Goal: Information Seeking & Learning: Compare options

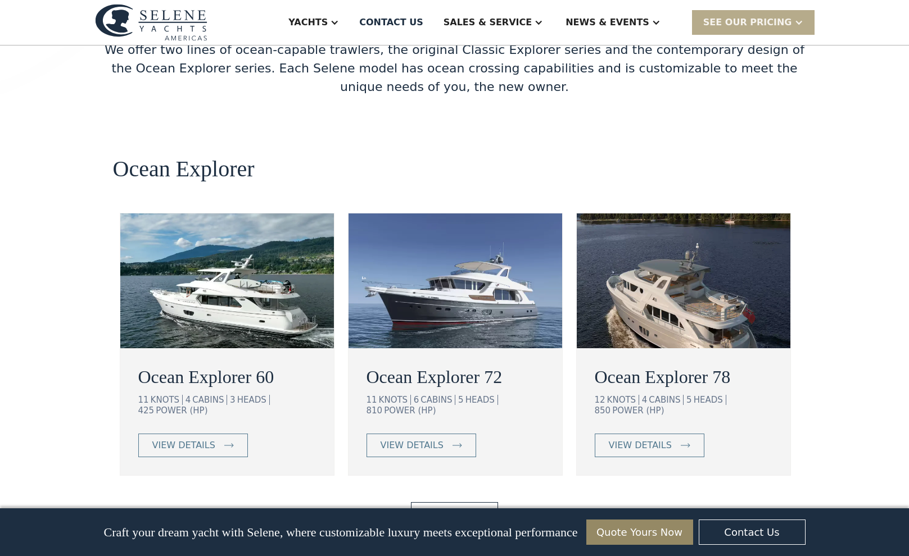
scroll to position [1978, 0]
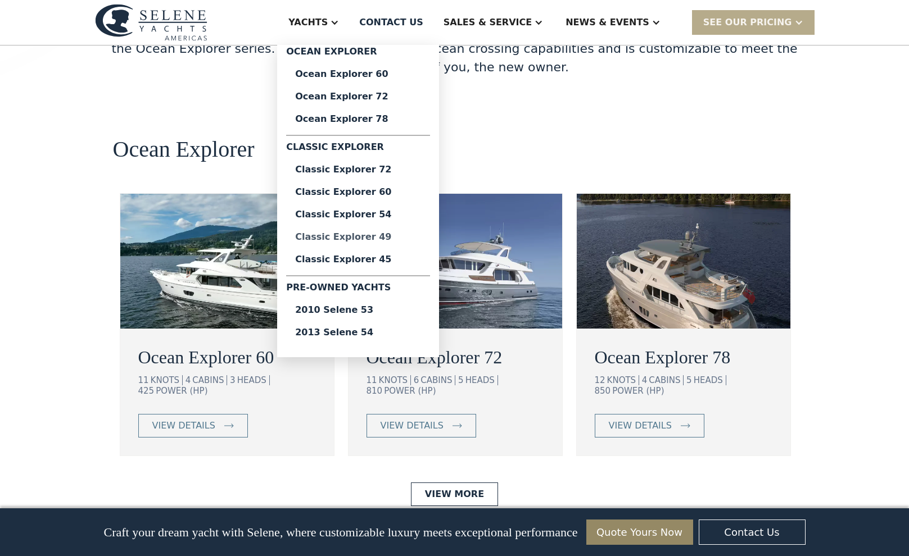
click at [393, 237] on div "Classic Explorer 49" at bounding box center [358, 237] width 126 height 9
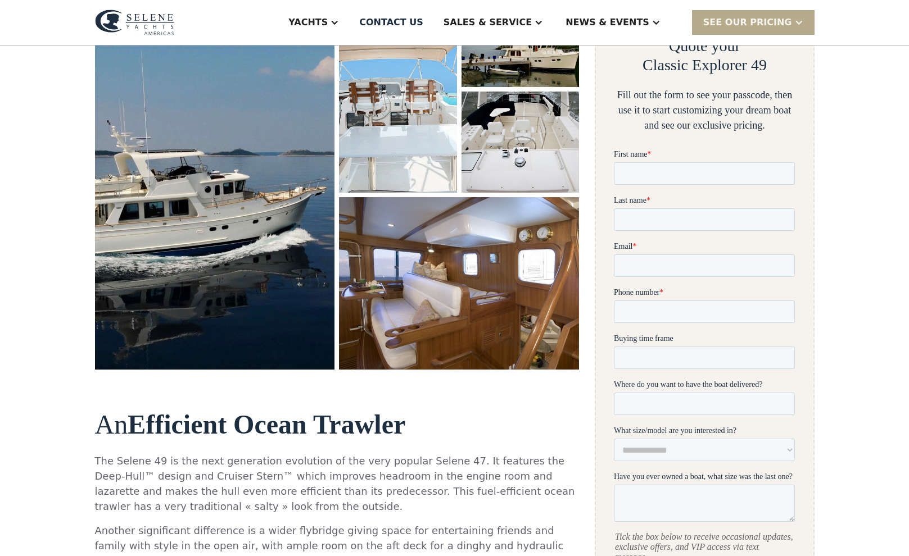
scroll to position [225, 0]
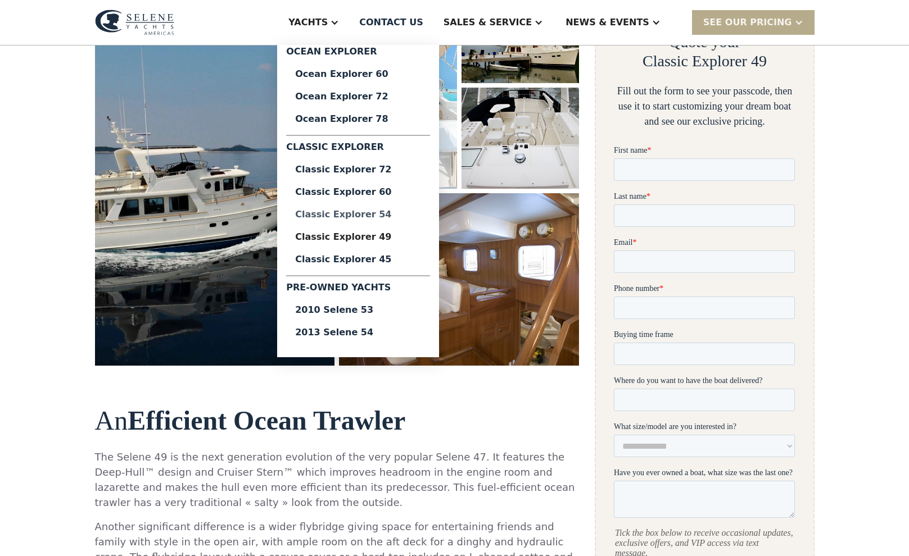
click at [392, 217] on div "Classic Explorer 54" at bounding box center [358, 214] width 126 height 9
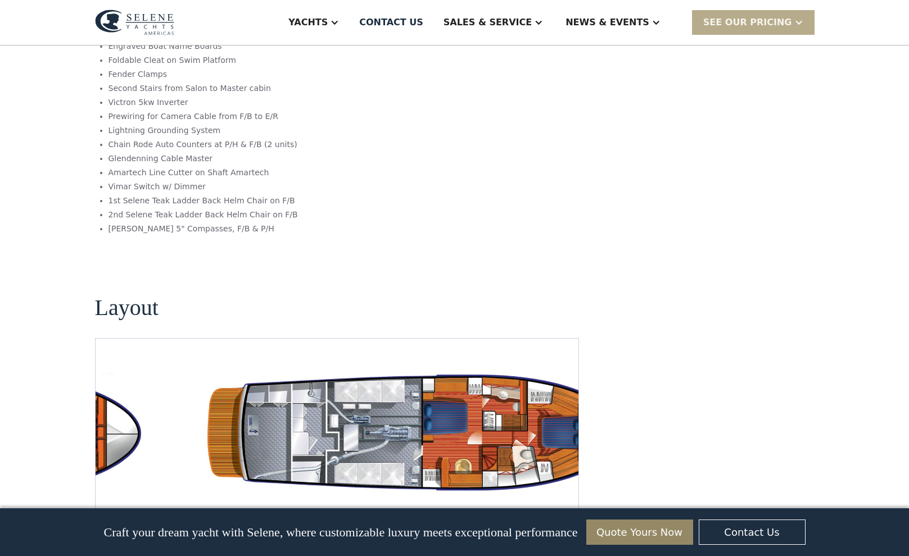
scroll to position [1845, 0]
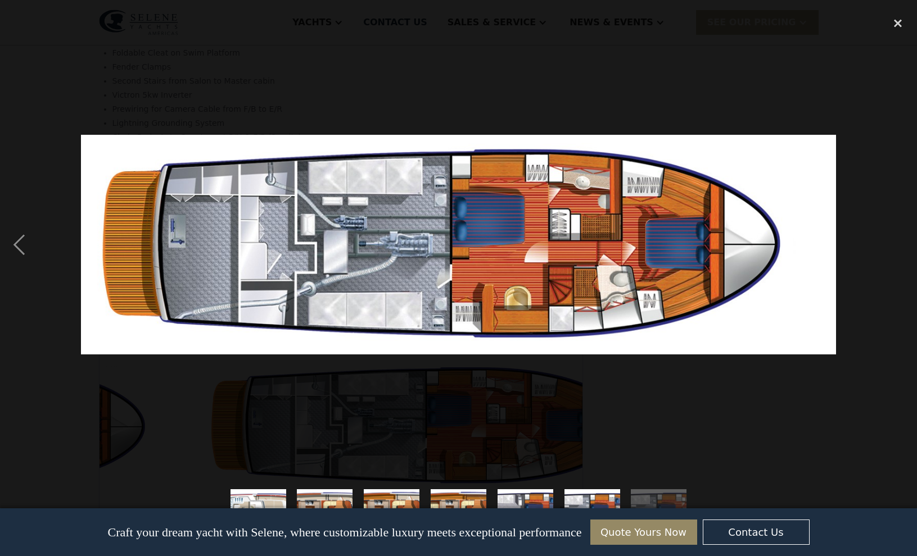
click at [519, 502] on img "show item 5 of 7" at bounding box center [524, 518] width 191 height 56
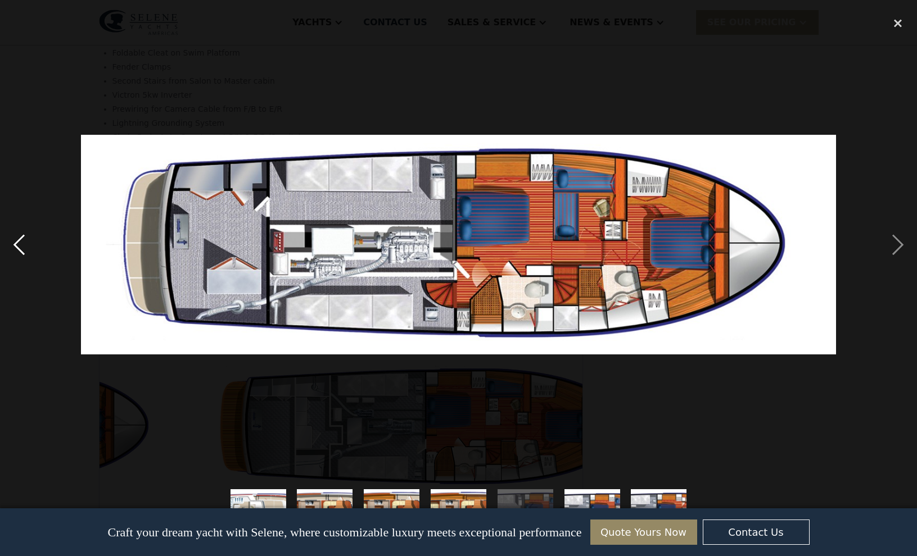
click at [16, 247] on div "previous image" at bounding box center [19, 245] width 38 height 468
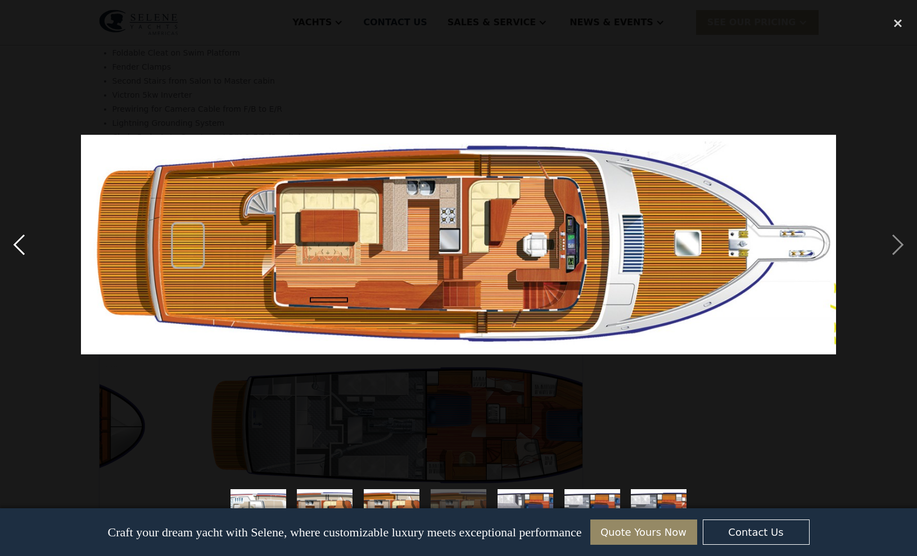
click at [18, 246] on div "previous image" at bounding box center [19, 245] width 38 height 468
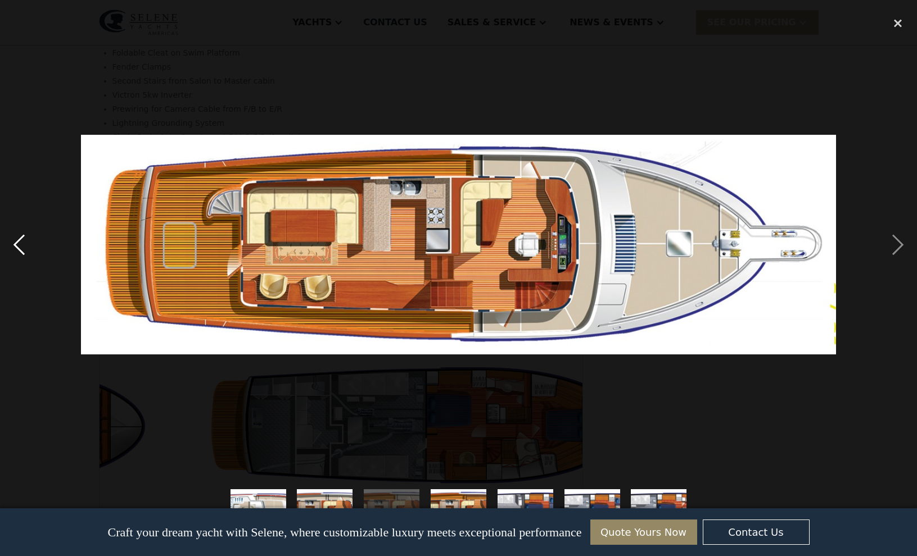
click at [18, 246] on div "previous image" at bounding box center [19, 245] width 38 height 468
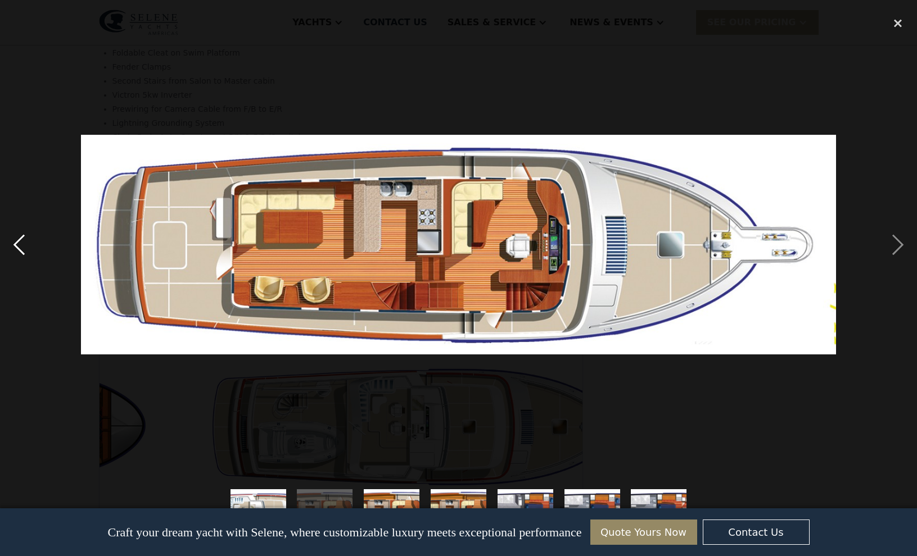
click at [18, 246] on div "previous image" at bounding box center [19, 245] width 38 height 468
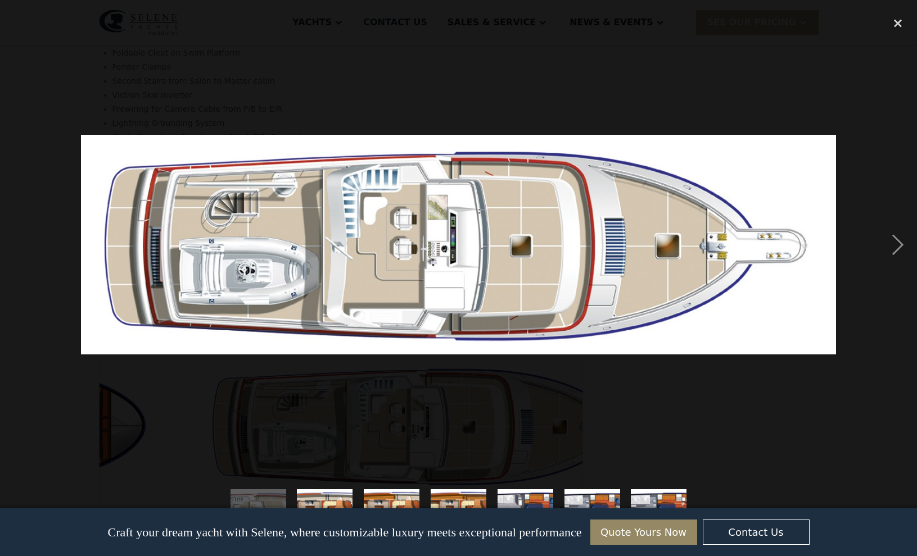
click at [18, 246] on div "previous image" at bounding box center [19, 245] width 38 height 468
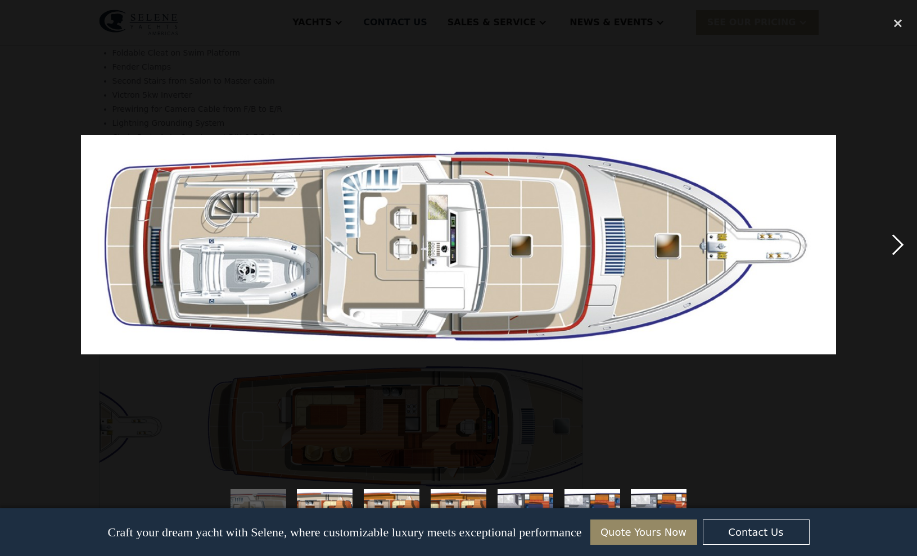
click at [894, 241] on div "next image" at bounding box center [897, 245] width 38 height 468
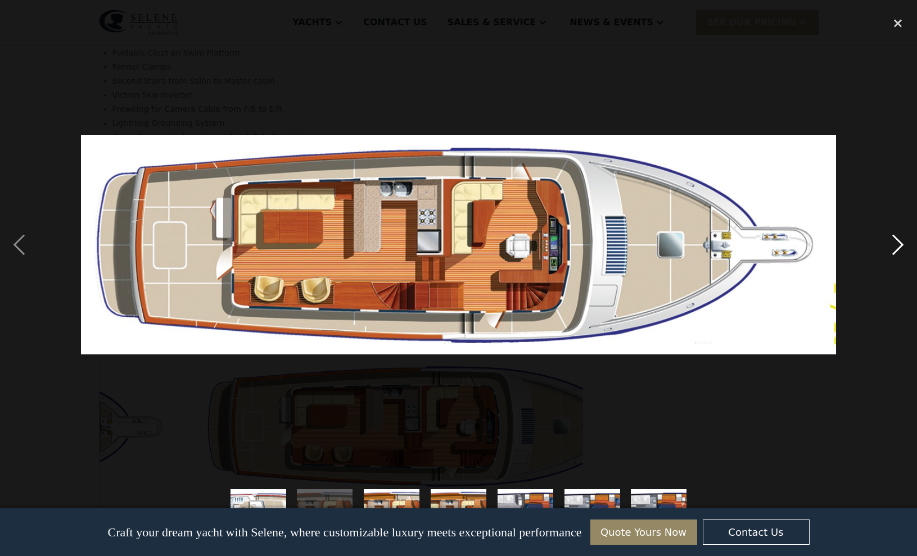
click at [894, 241] on div "next image" at bounding box center [897, 245] width 38 height 468
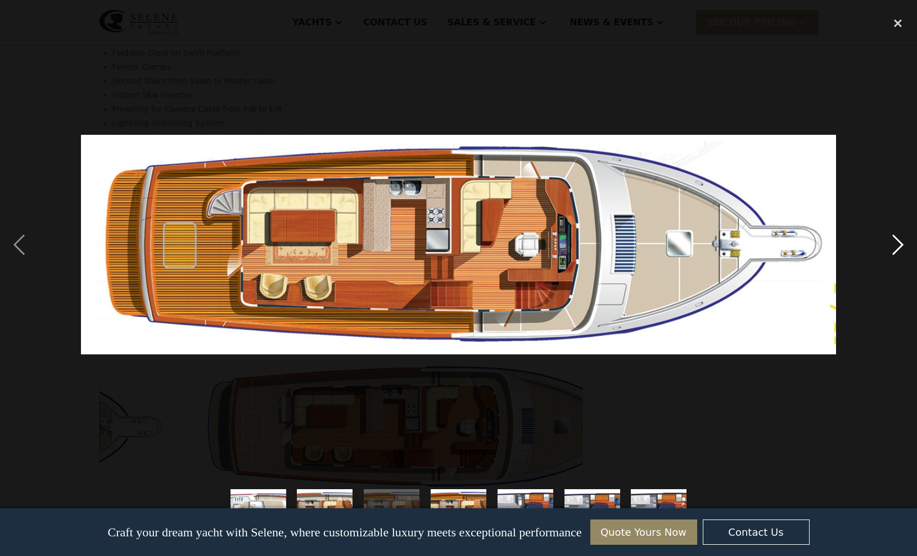
click at [893, 241] on div "next image" at bounding box center [897, 245] width 38 height 468
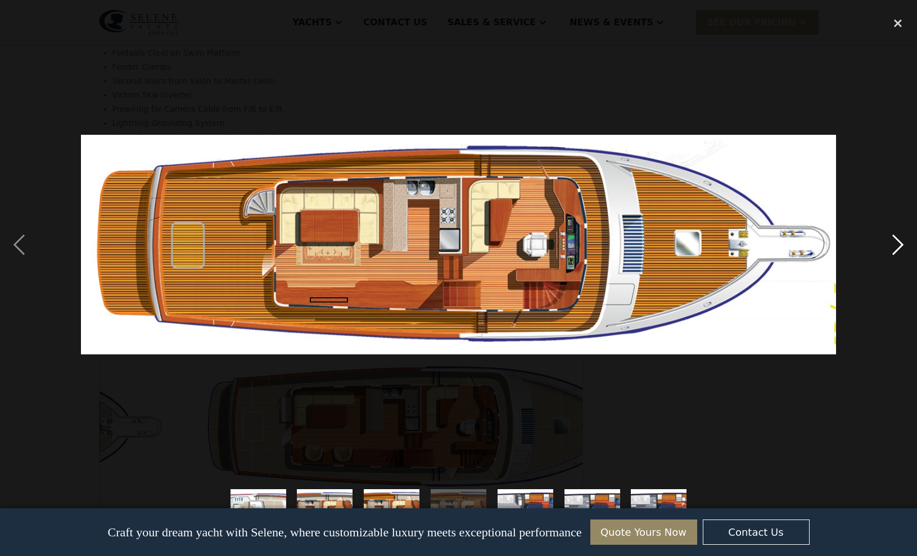
click at [892, 239] on div "next image" at bounding box center [897, 245] width 38 height 468
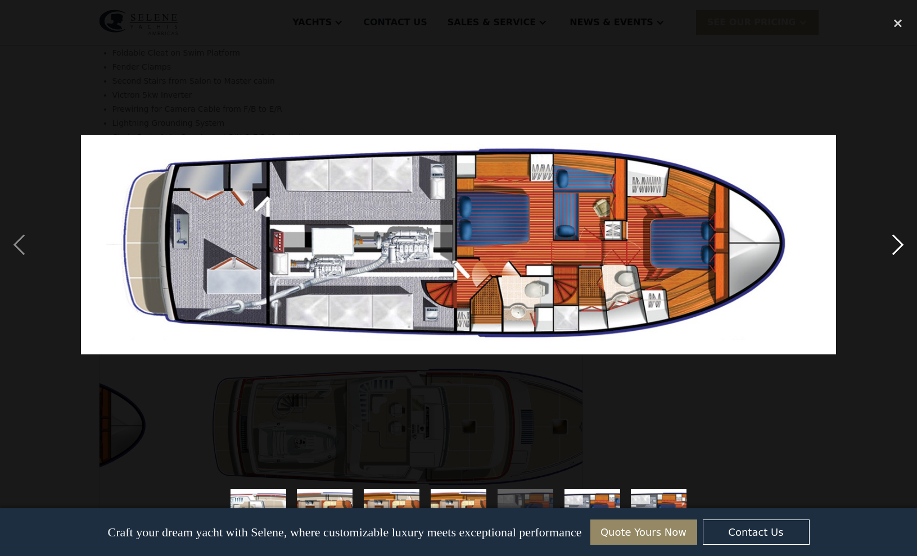
click at [890, 239] on div "next image" at bounding box center [897, 245] width 38 height 468
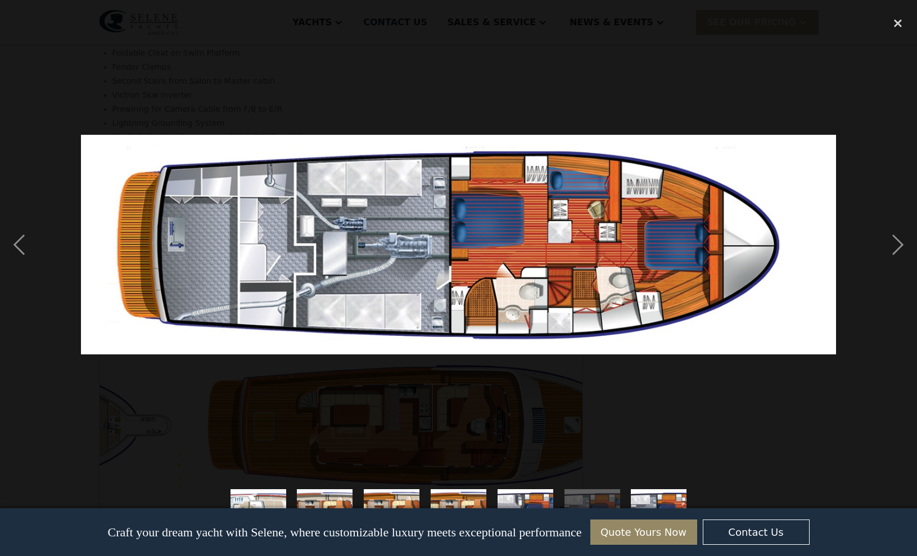
click at [876, 236] on div at bounding box center [458, 245] width 917 height 468
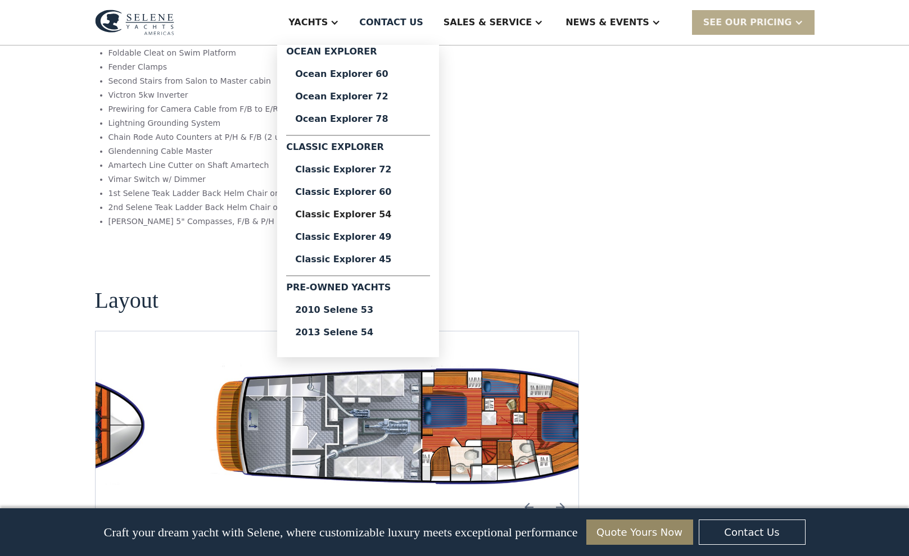
click at [328, 21] on div "Yachts" at bounding box center [307, 22] width 39 height 13
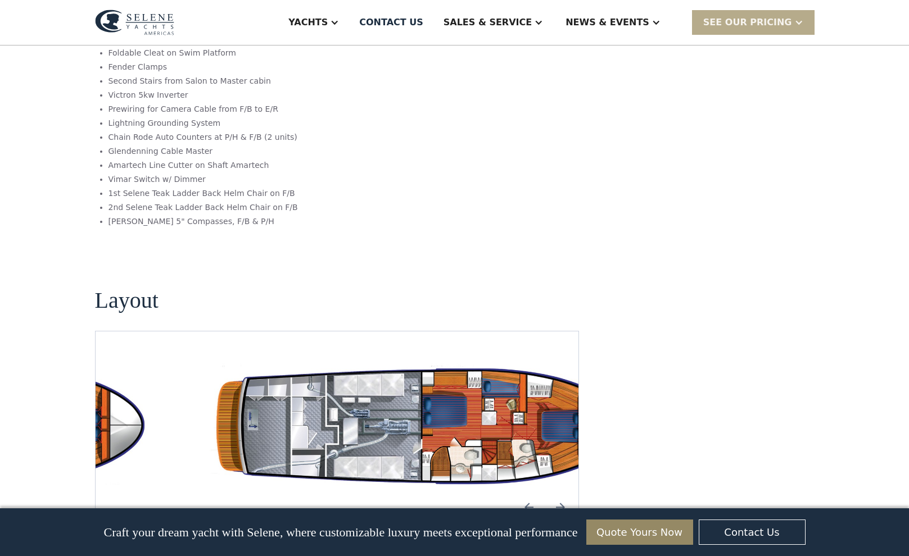
click at [328, 21] on div "Yachts" at bounding box center [307, 22] width 39 height 13
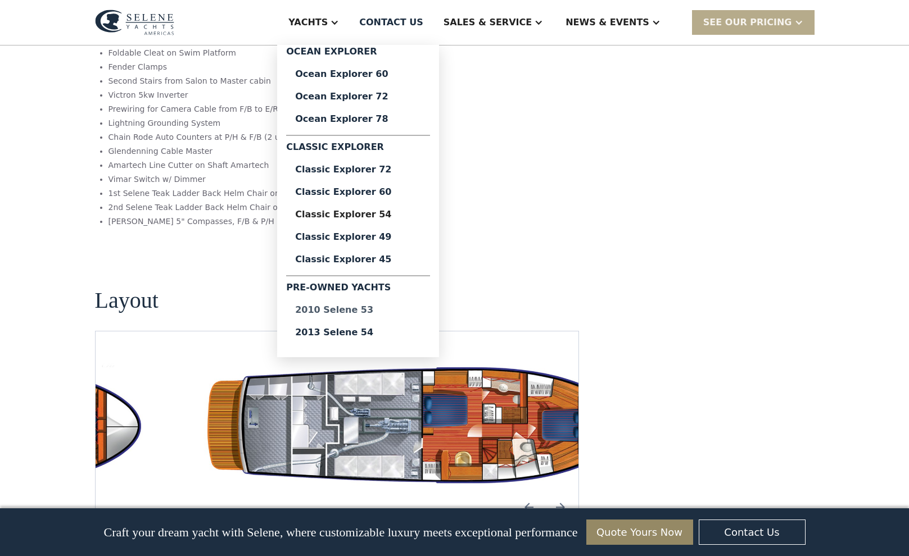
click at [379, 311] on div "2010 Selene 53" at bounding box center [358, 310] width 126 height 9
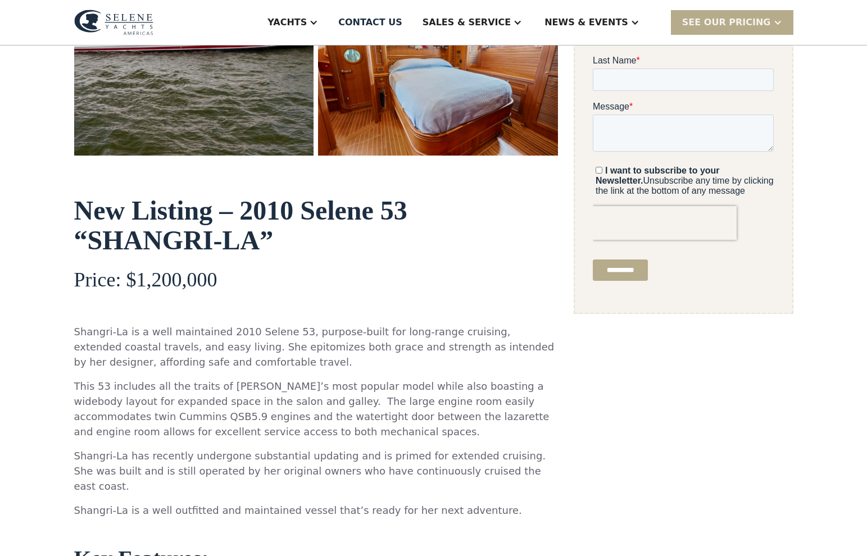
scroll to position [409, 0]
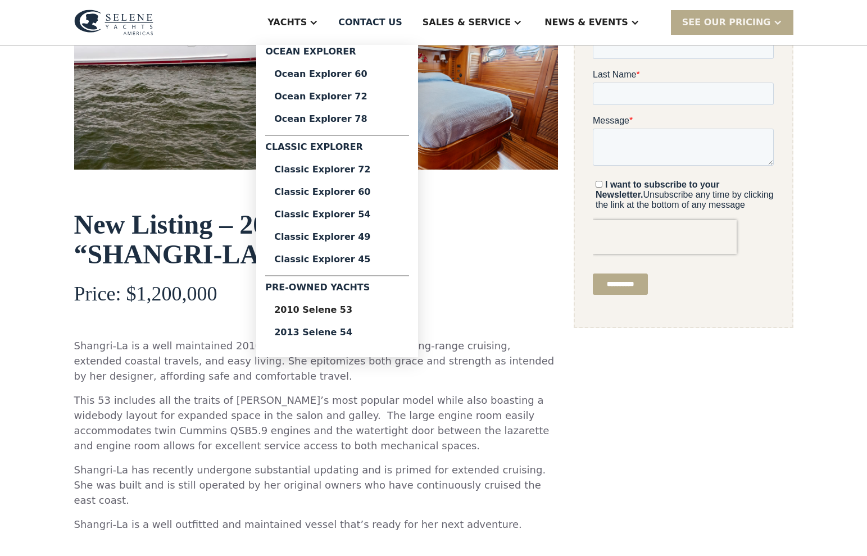
click at [329, 35] on div "Yachts" at bounding box center [292, 22] width 73 height 45
click at [341, 333] on div "2013 Selene 54" at bounding box center [337, 332] width 126 height 9
